Goal: Transaction & Acquisition: Obtain resource

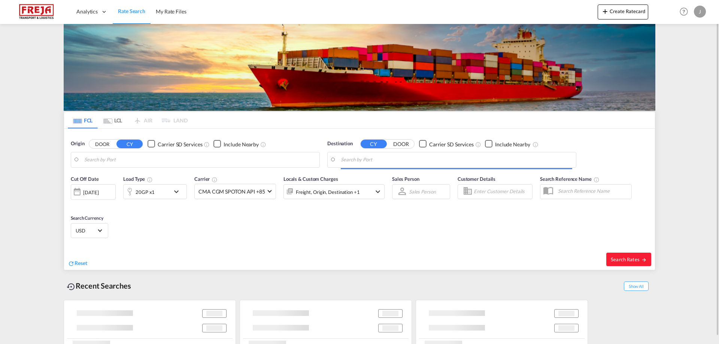
type input "Larvik, NOLAR"
type input "Haiphong, VNHPH"
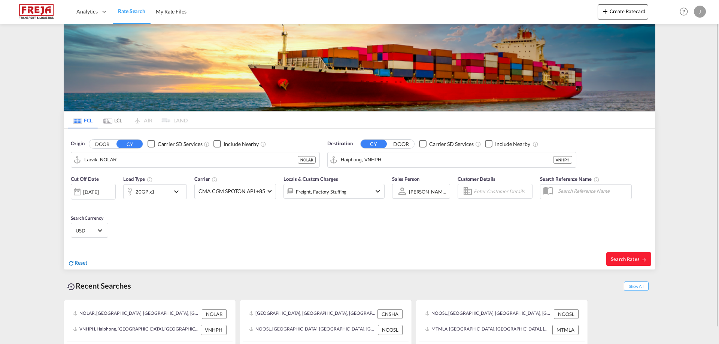
click at [80, 263] on span "Reset" at bounding box center [80, 262] width 13 height 6
click at [119, 162] on body "Analytics Reports Dashboard Rate Search My Rate Files Analytics" at bounding box center [359, 172] width 719 height 344
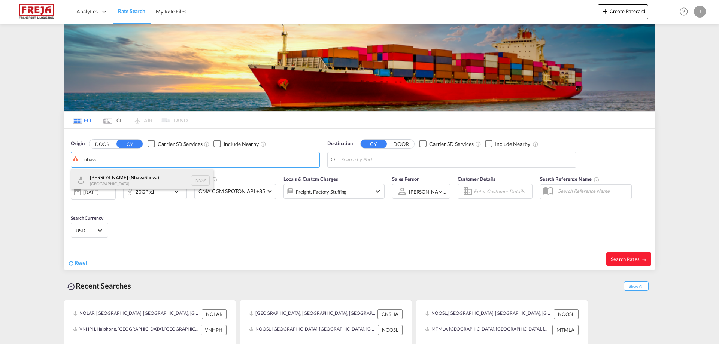
click at [118, 177] on div "[PERSON_NAME] ( [PERSON_NAME]) [GEOGRAPHIC_DATA] INNSA" at bounding box center [142, 180] width 142 height 22
type input "[PERSON_NAME] ([PERSON_NAME]), [GEOGRAPHIC_DATA]"
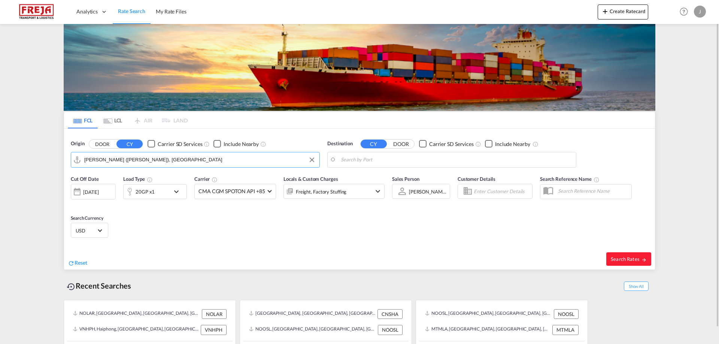
click at [427, 161] on body "Analytics Reports Dashboard Rate Search My Rate Files Analytics" at bounding box center [359, 172] width 719 height 344
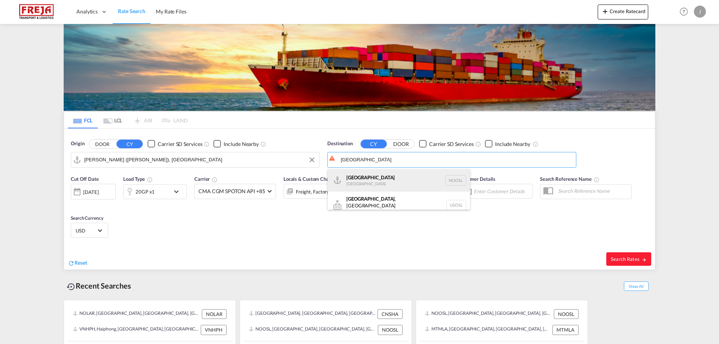
click at [389, 180] on div "[GEOGRAPHIC_DATA] [GEOGRAPHIC_DATA] NOOSL" at bounding box center [399, 180] width 142 height 22
type input "[GEOGRAPHIC_DATA], NOOSL"
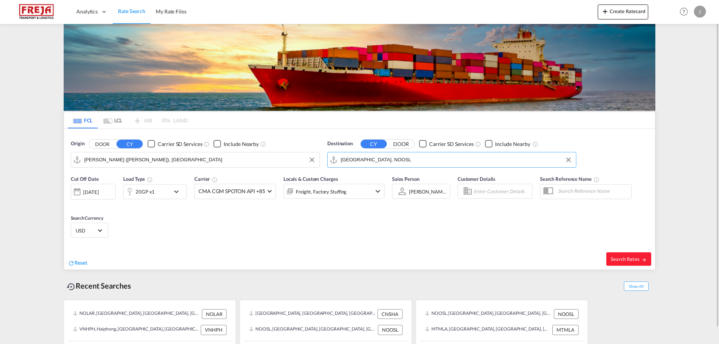
click at [94, 187] on div "[DATE]" at bounding box center [93, 192] width 45 height 16
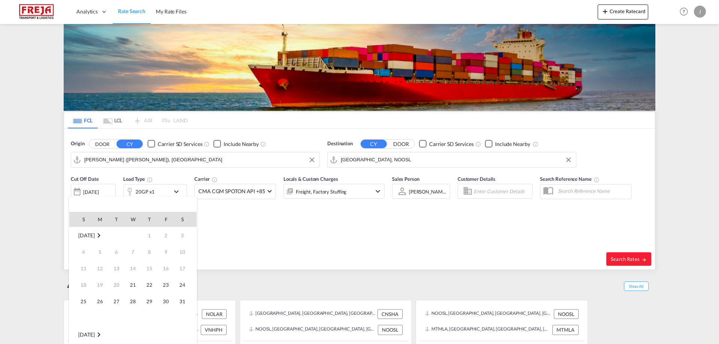
scroll to position [298, 0]
click at [132, 302] on span "27" at bounding box center [132, 301] width 15 height 15
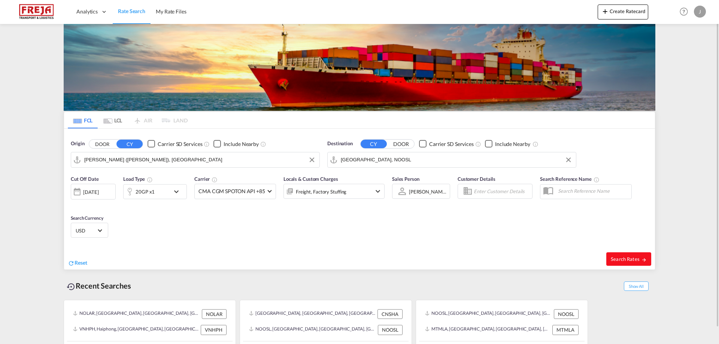
click at [626, 258] on span "Search Rates" at bounding box center [629, 259] width 36 height 6
type input "INNSA to NOOSL / [DATE]"
